Goal: Transaction & Acquisition: Obtain resource

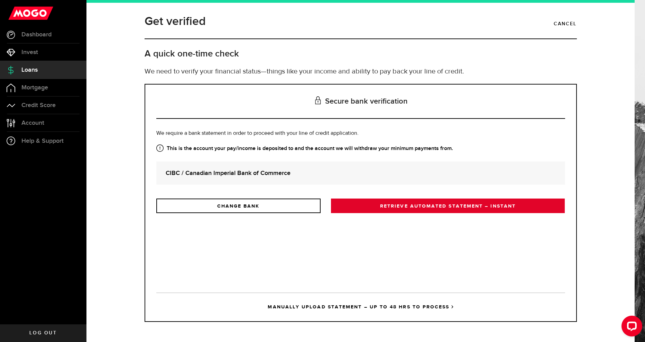
click at [448, 208] on link "RETRIEVE AUTOMATED STATEMENT – INSTANT" at bounding box center [448, 205] width 234 height 15
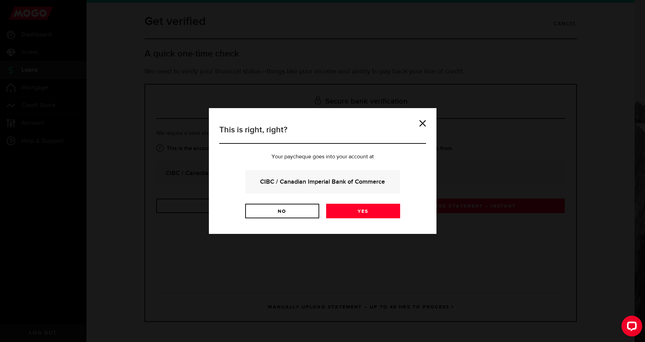
click at [351, 184] on strong "CIBC / Canadian Imperial Bank of Commerce" at bounding box center [323, 181] width 136 height 9
click at [375, 209] on link "Yes" at bounding box center [363, 210] width 74 height 15
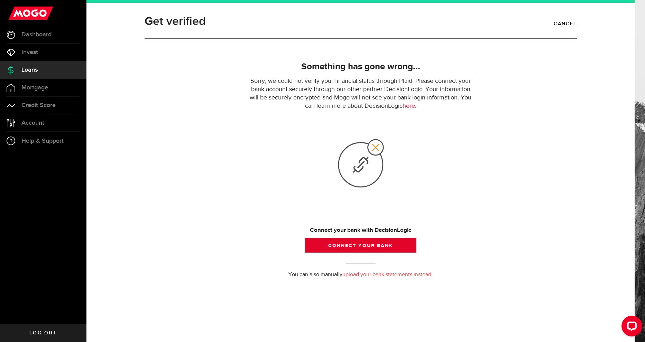
click at [400, 247] on button "Connect your bank" at bounding box center [360, 245] width 111 height 15
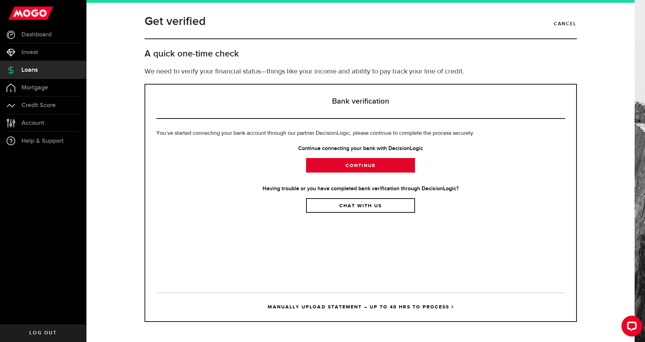
click at [366, 165] on link "Continue" at bounding box center [360, 165] width 109 height 15
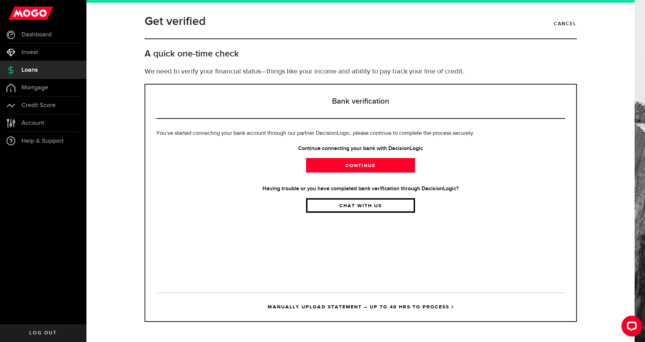
click at [336, 208] on link "Chat with us" at bounding box center [360, 205] width 109 height 15
click at [31, 51] on span "Invest" at bounding box center [29, 52] width 17 height 6
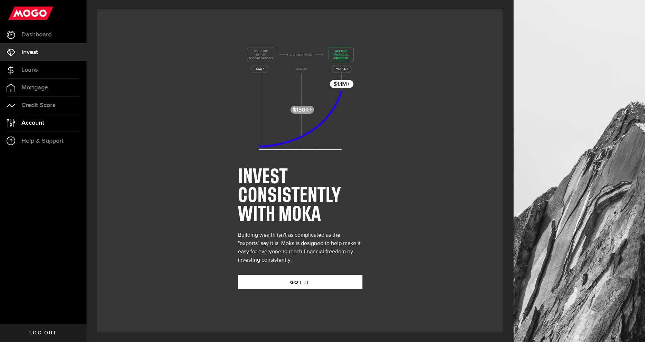
click at [39, 125] on span "Account" at bounding box center [32, 123] width 23 height 6
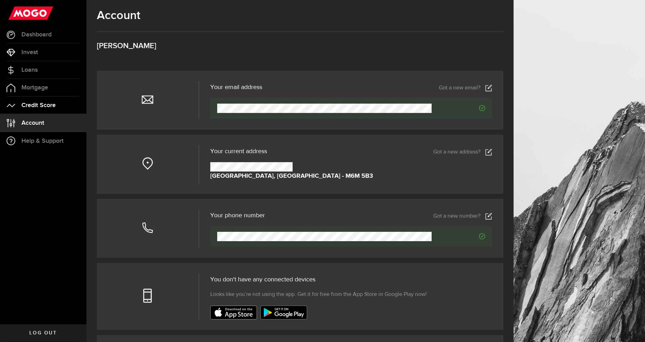
click at [39, 100] on link "Credit Score" at bounding box center [43, 105] width 87 height 17
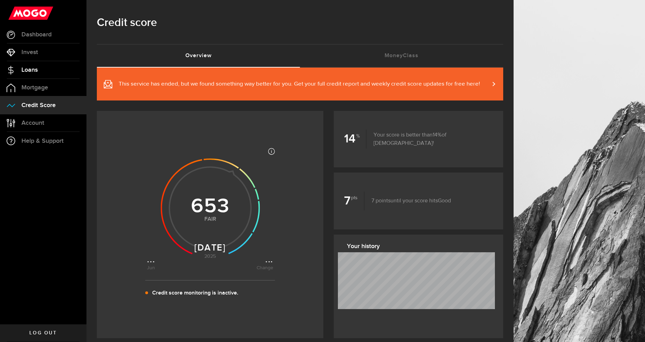
click at [47, 72] on link "Loans" at bounding box center [43, 69] width 87 height 17
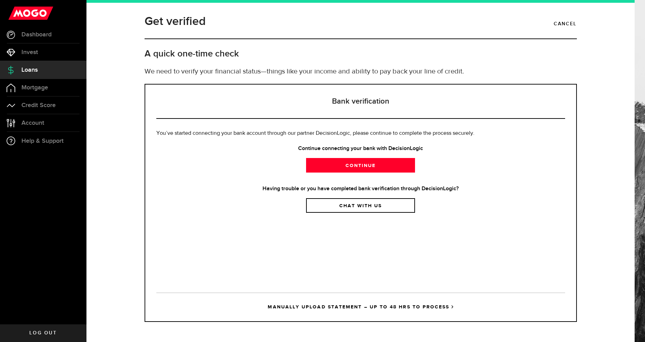
click at [47, 72] on link "Loans" at bounding box center [43, 69] width 87 height 17
click at [569, 29] on link "Cancel" at bounding box center [565, 24] width 23 height 12
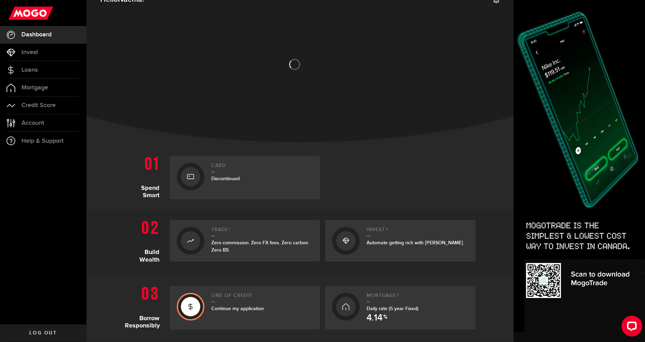
scroll to position [46, 0]
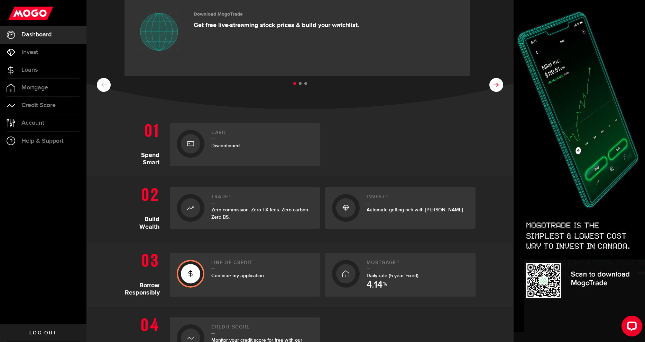
click at [498, 78] on button at bounding box center [497, 85] width 14 height 14
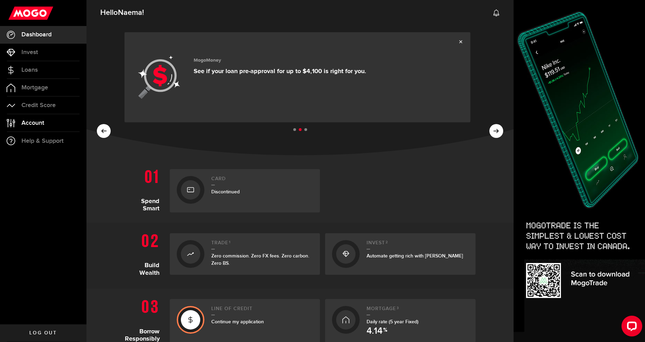
click at [29, 121] on span "Account" at bounding box center [32, 123] width 23 height 6
